Goal: Task Accomplishment & Management: Use online tool/utility

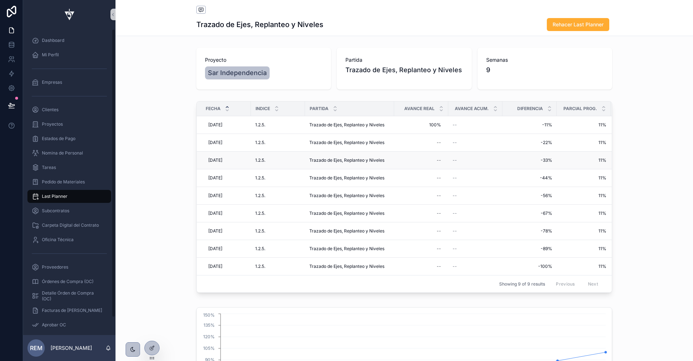
scroll to position [1, 0]
click at [431, 123] on span "100%" at bounding box center [421, 124] width 40 height 6
click at [154, 108] on div "Fecha Indice Partida Avance Real Avance Acum. Diferencia Parcial Prog. Acumulad…" at bounding box center [403, 197] width 577 height 200
click at [434, 125] on span "100%" at bounding box center [421, 125] width 40 height 6
type input "***"
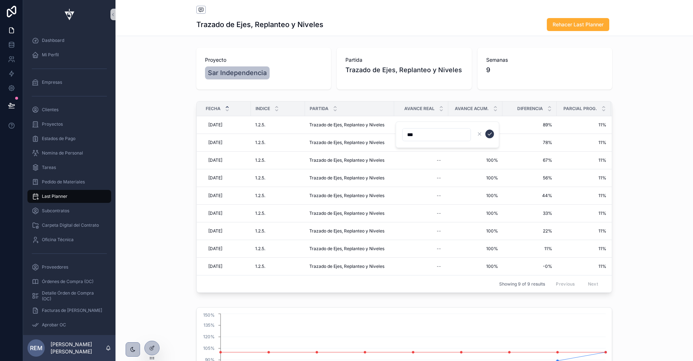
click at [489, 134] on icon "scrollable content" at bounding box center [490, 134] width 6 height 6
